Goal: Task Accomplishment & Management: Manage account settings

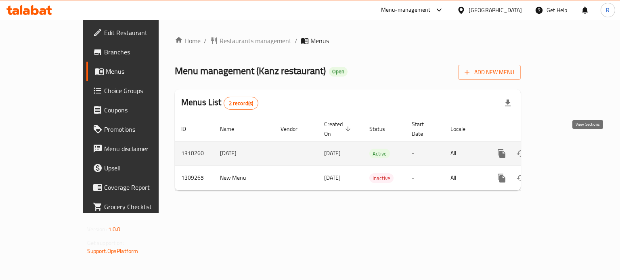
click at [569, 144] on link "enhanced table" at bounding box center [559, 153] width 19 height 19
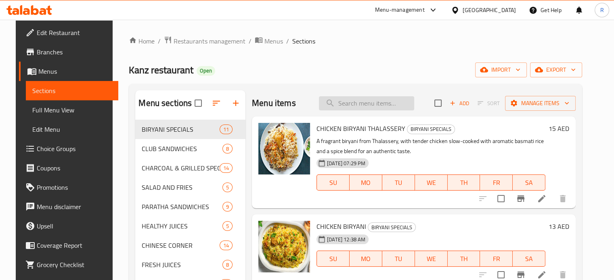
click at [378, 103] on input "search" at bounding box center [366, 103] width 95 height 14
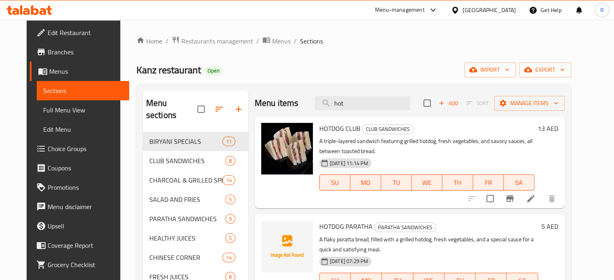
type input "hot"
click at [61, 106] on span "Full Menu View" at bounding box center [83, 110] width 80 height 10
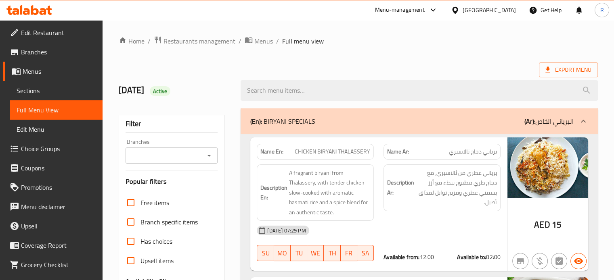
click at [154, 161] on input "Branches" at bounding box center [165, 155] width 74 height 11
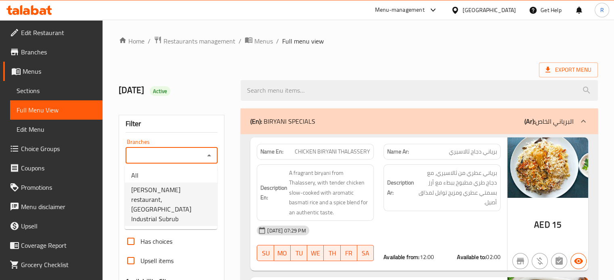
click at [188, 197] on span "[PERSON_NAME] restaurant, [GEOGRAPHIC_DATA] Industrial Subrub" at bounding box center [171, 204] width 80 height 39
type input "[PERSON_NAME] restaurant, [GEOGRAPHIC_DATA] Industrial Subrub"
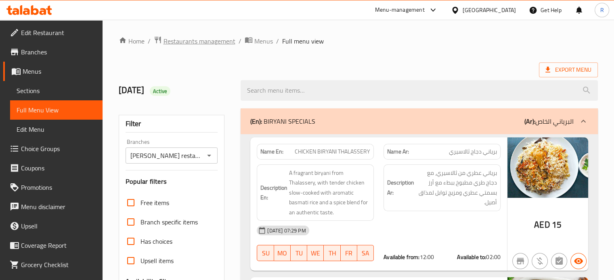
click at [220, 46] on span "Restaurants management" at bounding box center [199, 41] width 72 height 10
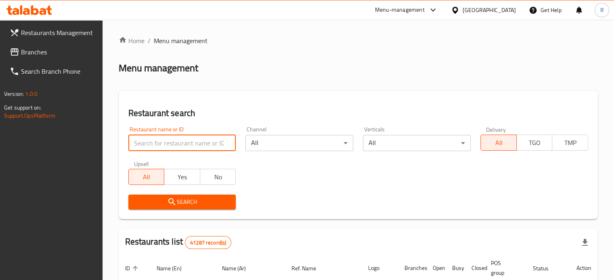
click at [218, 137] on input "search" at bounding box center [182, 143] width 108 height 16
paste input "Golden Sasu Cafe"
type input "Golden Sasu Cafe"
click button "Search" at bounding box center [182, 202] width 108 height 15
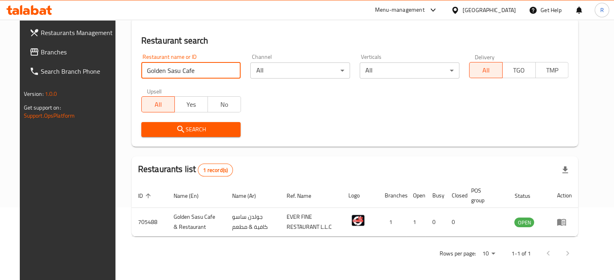
scroll to position [73, 0]
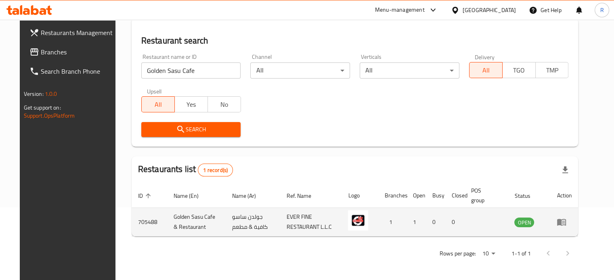
click at [566, 222] on icon "enhanced table" at bounding box center [561, 223] width 9 height 7
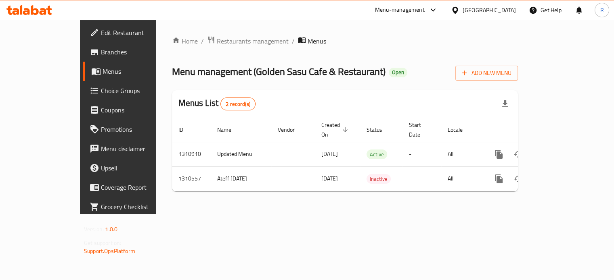
click at [534, 214] on div "Home / Restaurants management / Menus Menu management ( Golden Sasu Cafe & Rest…" at bounding box center [345, 117] width 378 height 195
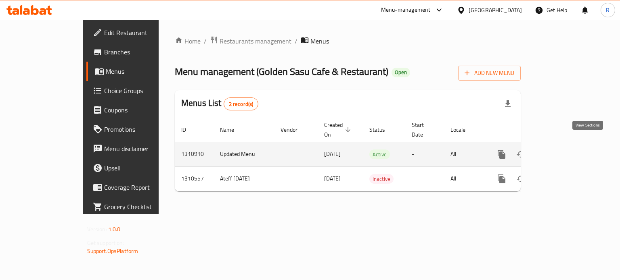
click at [565, 150] on icon "enhanced table" at bounding box center [560, 155] width 10 height 10
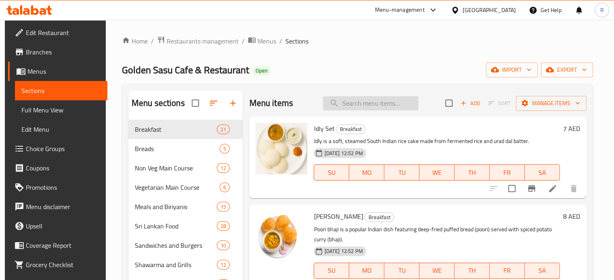
click at [354, 100] on input "search" at bounding box center [370, 103] width 95 height 14
paste input "ada Set"
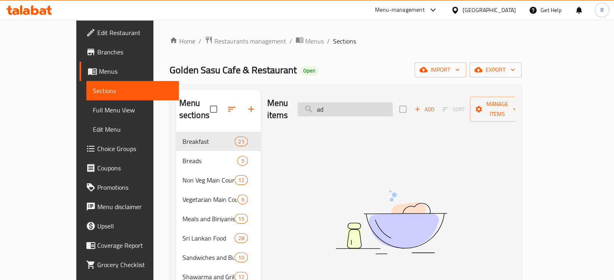
type input "a"
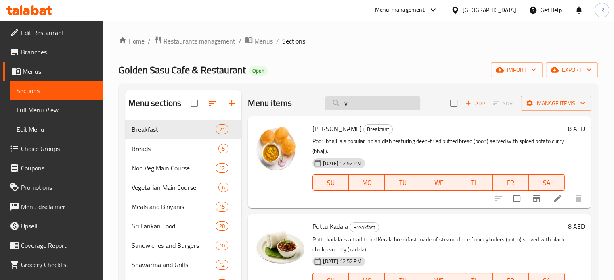
click at [354, 100] on input "v" at bounding box center [372, 103] width 95 height 14
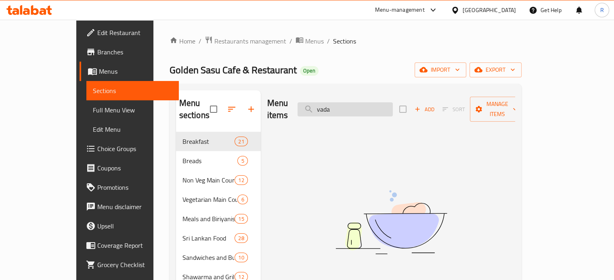
click at [371, 103] on input "vada" at bounding box center [344, 110] width 95 height 14
paste input "Set Dos"
click at [393, 103] on input "Set Dosa" at bounding box center [344, 110] width 95 height 14
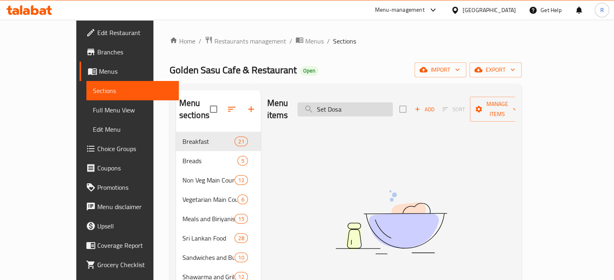
click at [393, 103] on input "Set Dosa" at bounding box center [344, 110] width 95 height 14
paste input "abji"
click at [356, 105] on input "Sabji" at bounding box center [344, 110] width 95 height 14
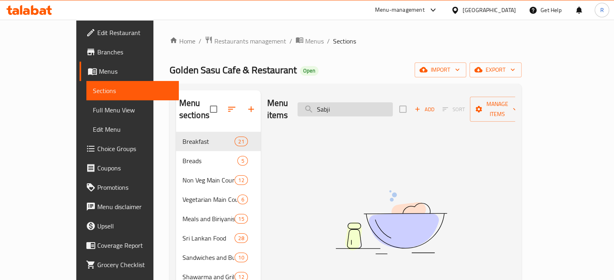
click at [356, 105] on input "Sabji" at bounding box center [344, 110] width 95 height 14
paste input "[PERSON_NAME]"
click at [375, 103] on input "[PERSON_NAME]" at bounding box center [344, 110] width 95 height 14
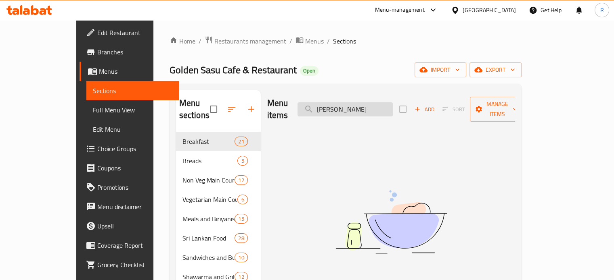
paste input "[PERSON_NAME]"
click at [385, 103] on input "[PERSON_NAME]" at bounding box center [344, 110] width 95 height 14
paste input "Kadala (Black Chena)"
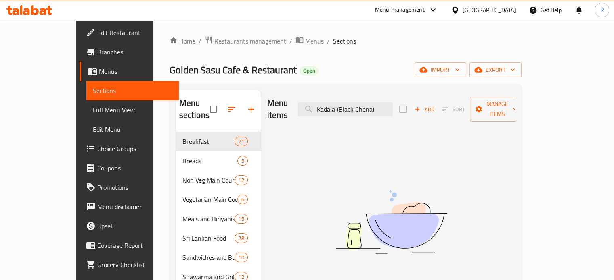
drag, startPoint x: 370, startPoint y: 104, endPoint x: 266, endPoint y: 104, distance: 103.3
click at [267, 104] on div "Menu items Kadala (Black Chena) Add Sort Manage items" at bounding box center [391, 109] width 248 height 38
click at [385, 103] on input "lack Chena)" at bounding box center [344, 110] width 95 height 14
type input "l"
paste input "Kadala (Black Chena)"
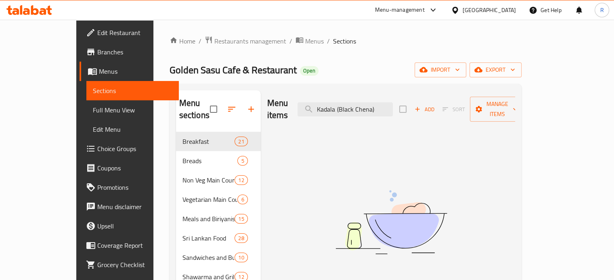
drag, startPoint x: 365, startPoint y: 106, endPoint x: 300, endPoint y: 110, distance: 64.7
click at [300, 110] on div "Menu items Kadala (Black Chena) Add Sort Manage items" at bounding box center [391, 109] width 248 height 38
click at [393, 103] on input "Black Chena)" at bounding box center [344, 110] width 95 height 14
click at [392, 105] on input "Black Chena" at bounding box center [344, 110] width 95 height 14
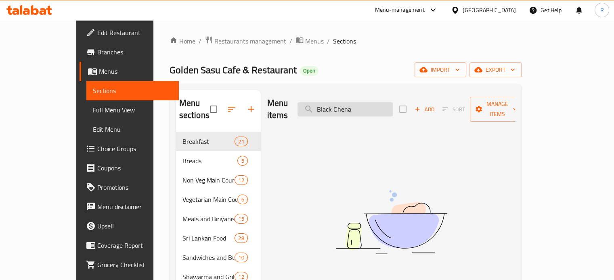
click at [392, 105] on input "Black Chena" at bounding box center [344, 110] width 95 height 14
type input "B"
paste input "Kadala (Black Chena)"
click at [359, 107] on input "Kadala (Black Chena)" at bounding box center [344, 110] width 95 height 14
drag, startPoint x: 361, startPoint y: 106, endPoint x: 428, endPoint y: 93, distance: 68.2
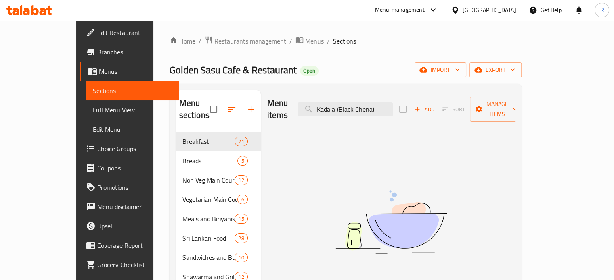
click at [428, 93] on div "Menu items Kadala (Black Chena) Add Sort Manage items" at bounding box center [391, 109] width 248 height 38
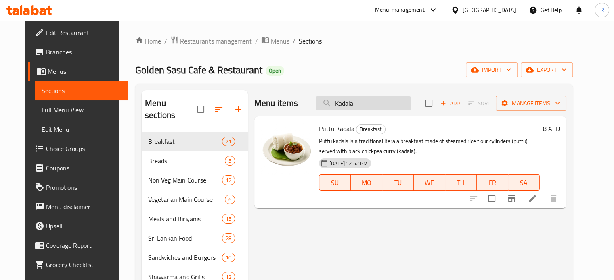
click at [355, 100] on input "Kadala" at bounding box center [363, 103] width 95 height 14
click at [354, 100] on input "Kadala" at bounding box center [363, 103] width 95 height 14
paste input "Idiyappam"
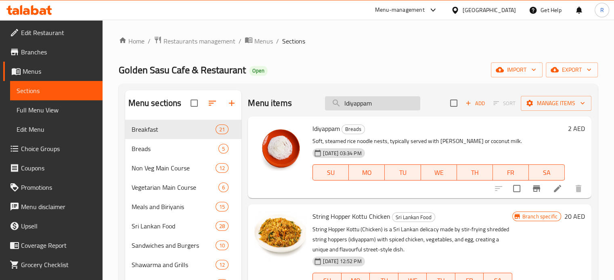
click at [376, 104] on input "Idiyappam" at bounding box center [372, 103] width 95 height 14
paste input "Egg Rotty"
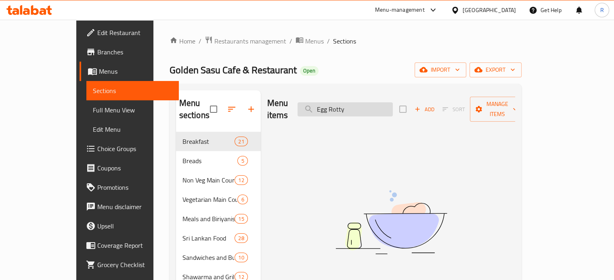
click at [348, 103] on input "Egg Rotty" at bounding box center [344, 110] width 95 height 14
paste input "Daal"
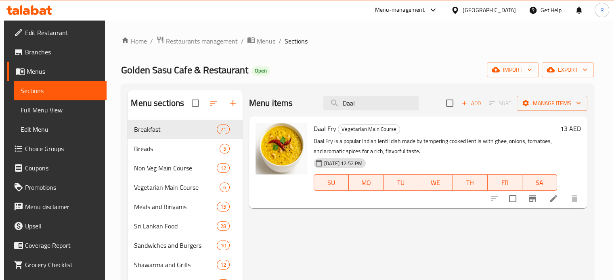
click at [376, 95] on div "Menu items Daal Add Sort Manage items" at bounding box center [418, 103] width 338 height 26
click at [374, 94] on div "Menu items Daal Add Sort Manage items" at bounding box center [418, 103] width 338 height 26
click at [373, 96] on input "Daal" at bounding box center [370, 103] width 95 height 14
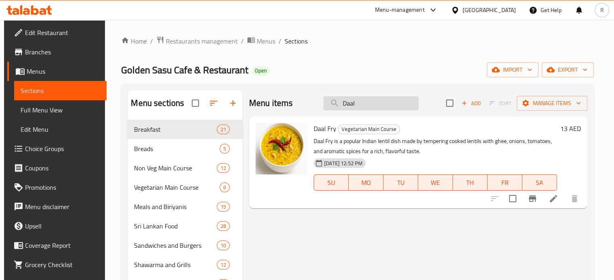
paste input "Appam"
type input "Appam"
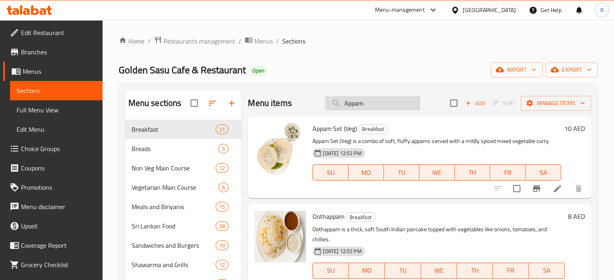
click at [369, 101] on input "Appam" at bounding box center [372, 103] width 95 height 14
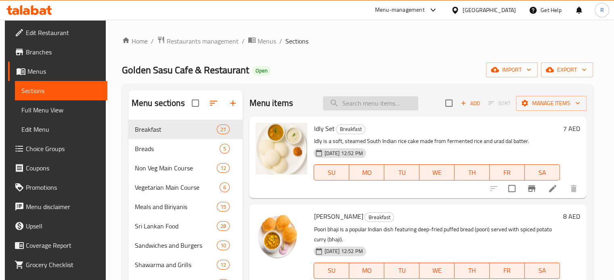
paste input "Chicken Curry"
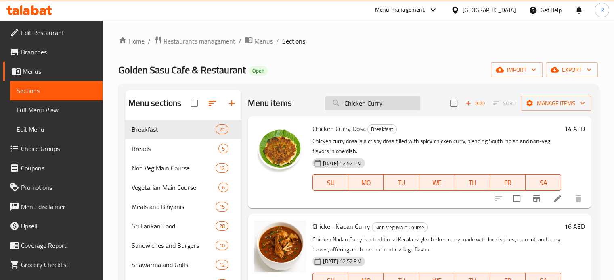
click at [374, 103] on input "Chicken Curry" at bounding box center [372, 103] width 95 height 14
paste input "appati"
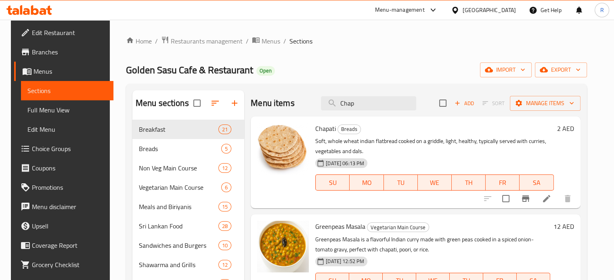
click at [317, 132] on span "Chapati" at bounding box center [325, 129] width 21 height 12
copy h6 "Chapati"
click at [395, 105] on input "Chap" at bounding box center [368, 103] width 95 height 14
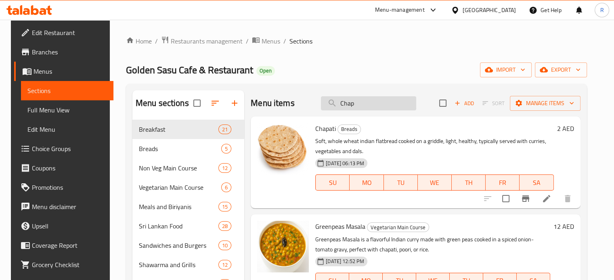
click at [394, 106] on input "Chap" at bounding box center [368, 103] width 95 height 14
paste input "Beef Fry"
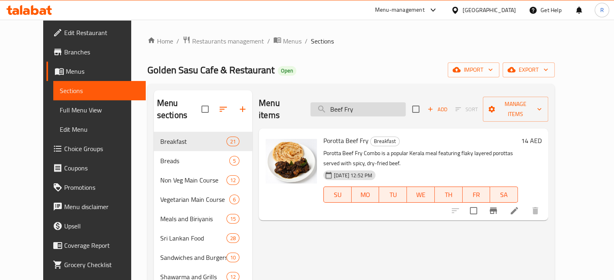
click at [375, 105] on input "Beef Fry" at bounding box center [357, 110] width 95 height 14
click at [374, 104] on input "Beef Fry" at bounding box center [357, 110] width 95 height 14
paste input "Peri Peri Charcoal Full"
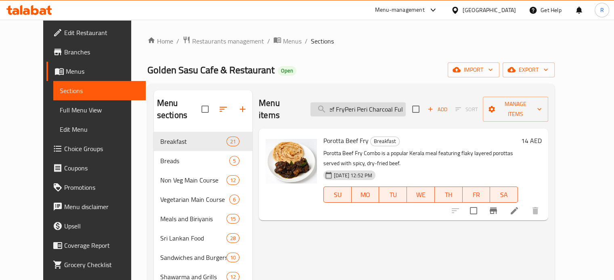
click at [374, 104] on input "Beef FryPeri Peri Charcoal Full" at bounding box center [357, 110] width 95 height 14
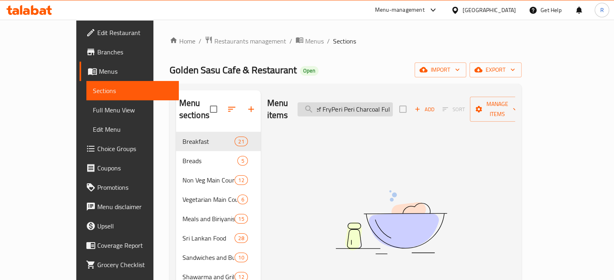
click at [374, 104] on input "Beef FryPeri Peri Charcoal Full" at bounding box center [344, 110] width 95 height 14
type input "Beef FryPeri Peri Charcoal Full"
